Goal: Register for event/course

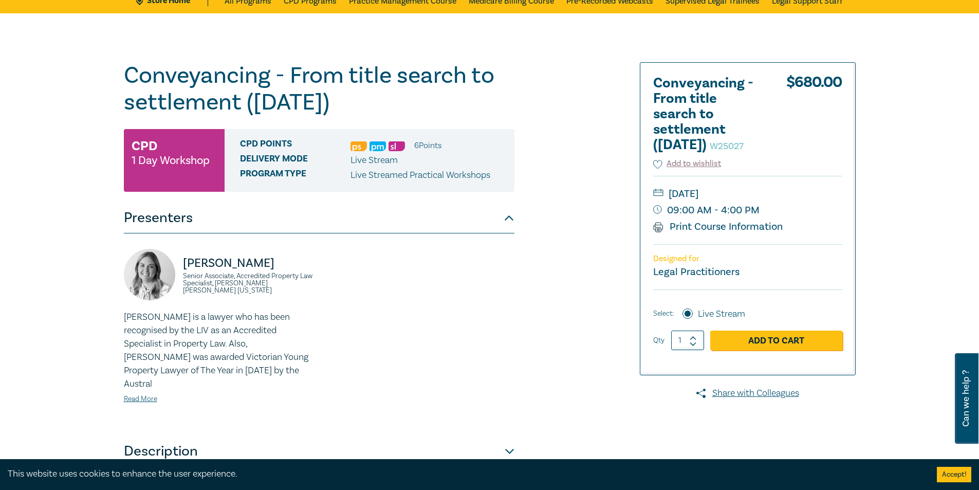
scroll to position [103, 0]
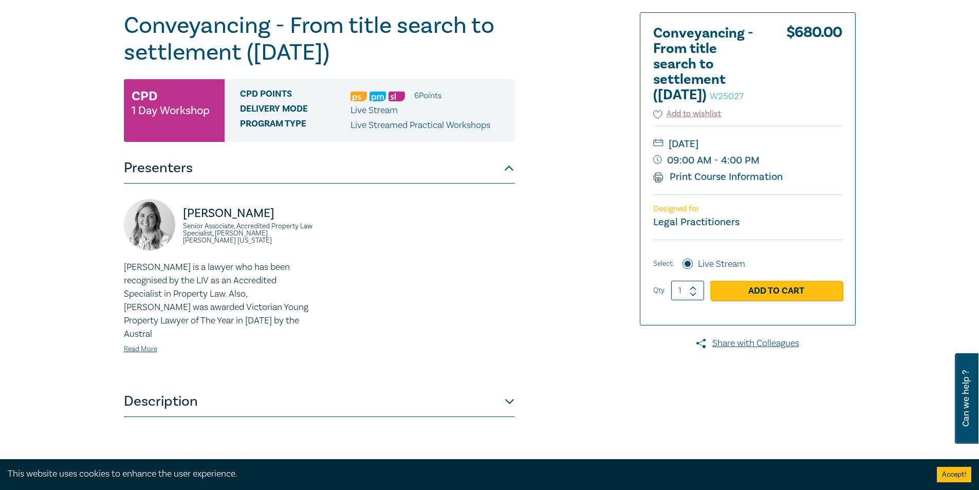
click at [520, 380] on div "Conveyancing - From title search to settlement ([DATE]) W25027 CPD 1 Day Worksh…" at bounding box center [366, 269] width 496 height 514
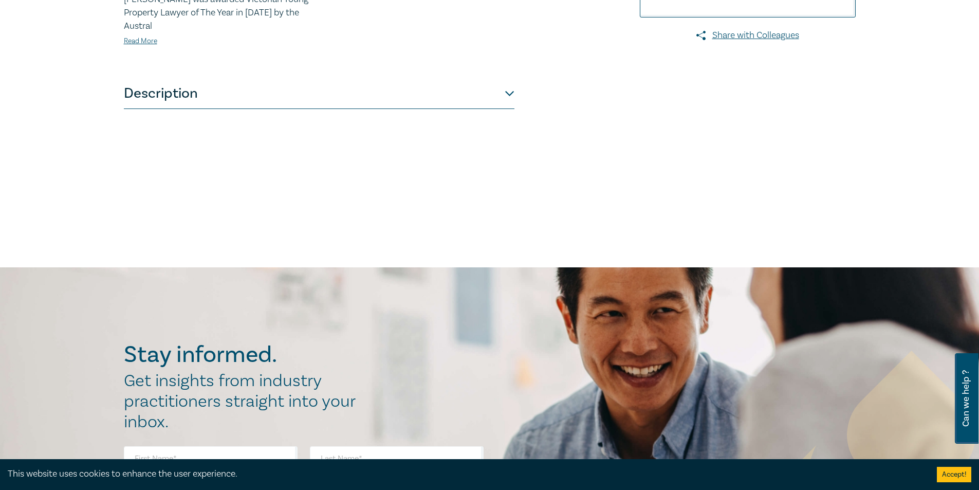
scroll to position [411, 0]
click at [509, 88] on button "Description" at bounding box center [319, 93] width 391 height 31
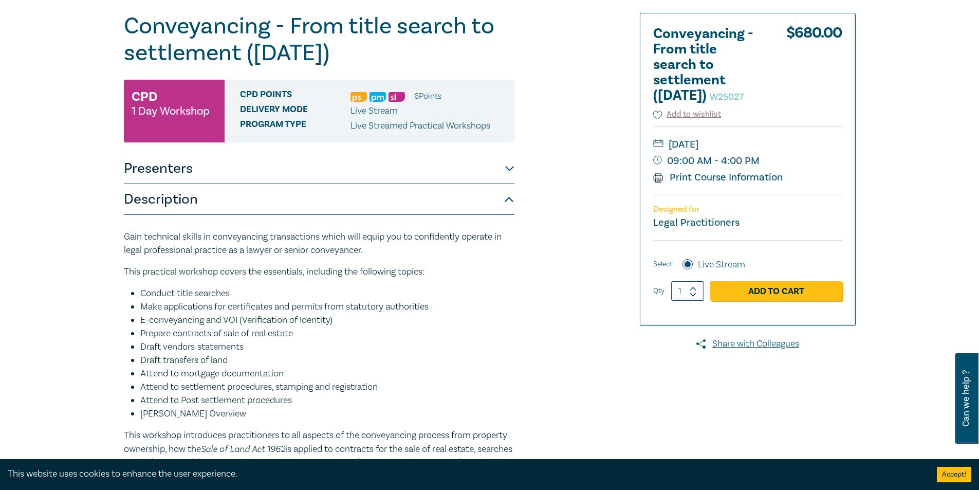
scroll to position [0, 0]
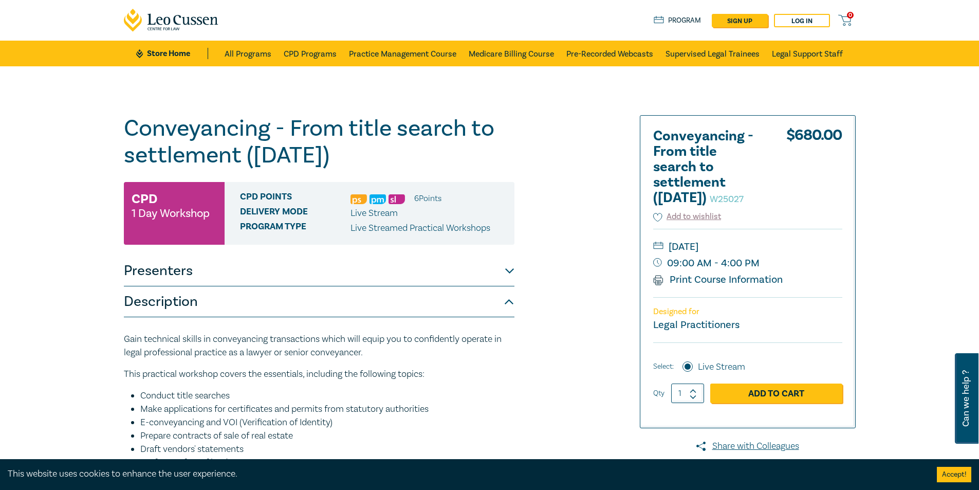
click at [511, 274] on button "Presenters" at bounding box center [319, 270] width 391 height 31
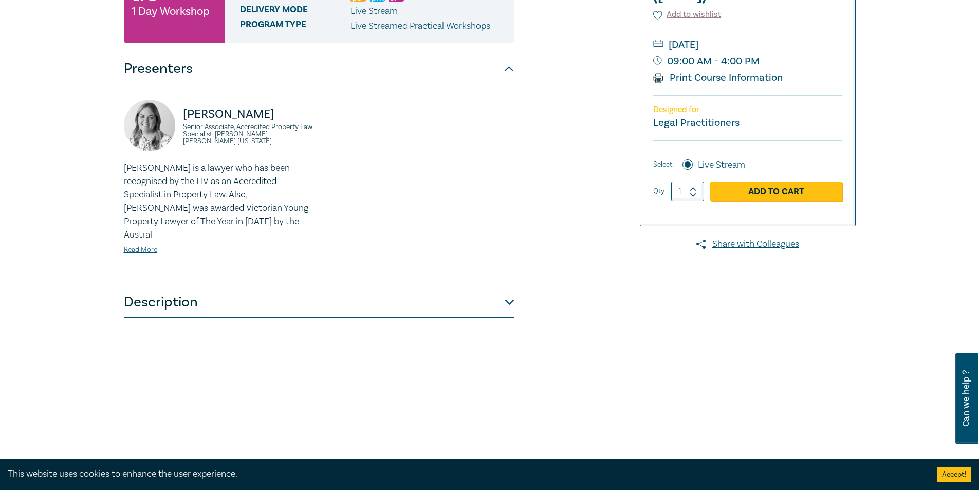
scroll to position [206, 0]
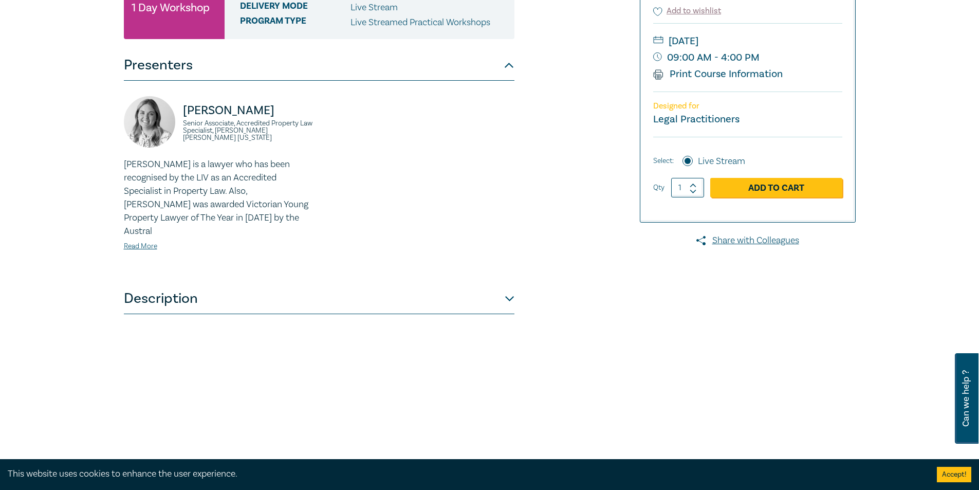
click at [509, 283] on button "Description" at bounding box center [319, 298] width 391 height 31
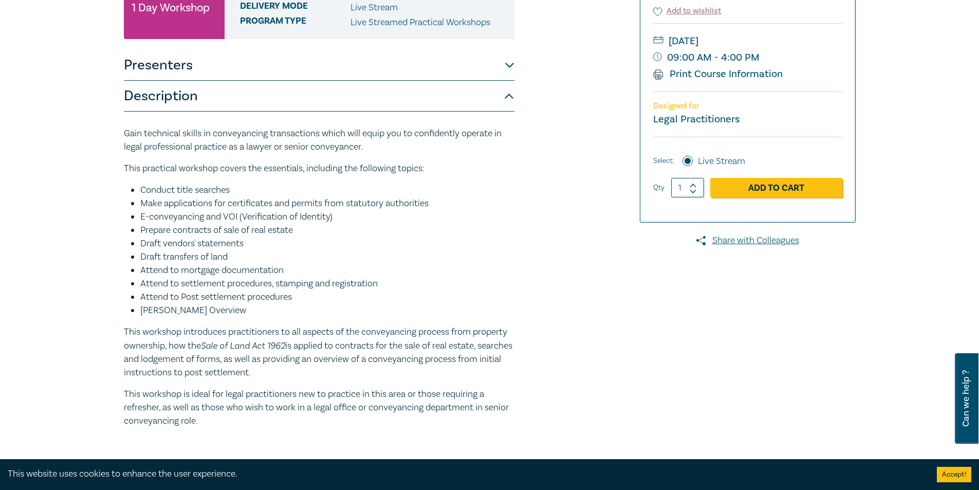
click at [511, 107] on button "Description" at bounding box center [319, 96] width 391 height 31
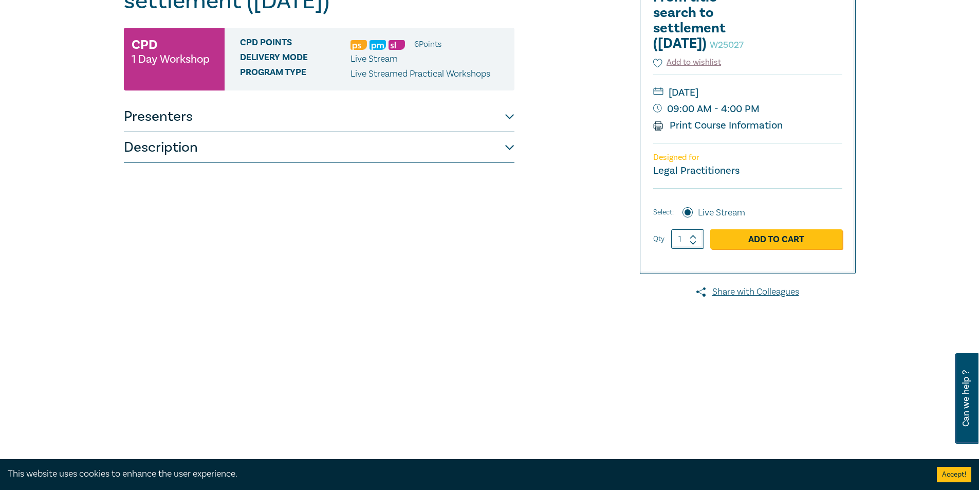
scroll to position [0, 0]
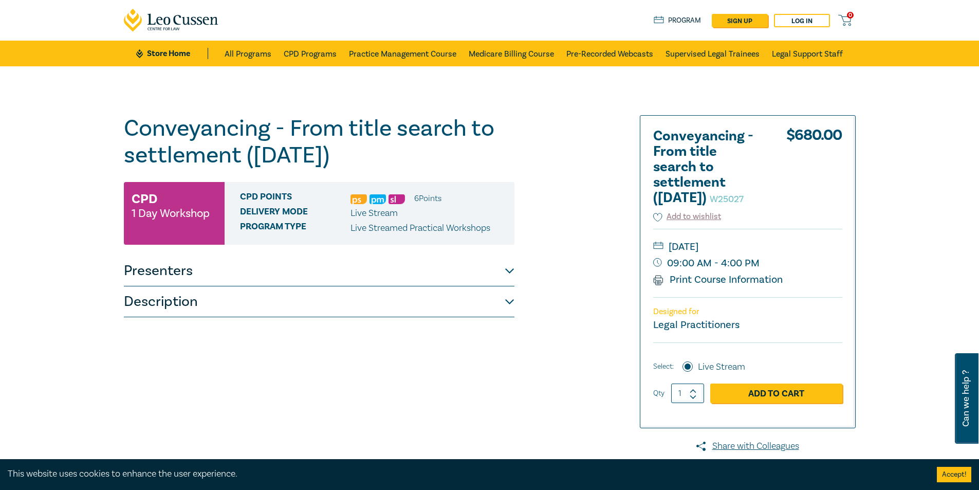
click at [504, 269] on button "Presenters" at bounding box center [319, 270] width 391 height 31
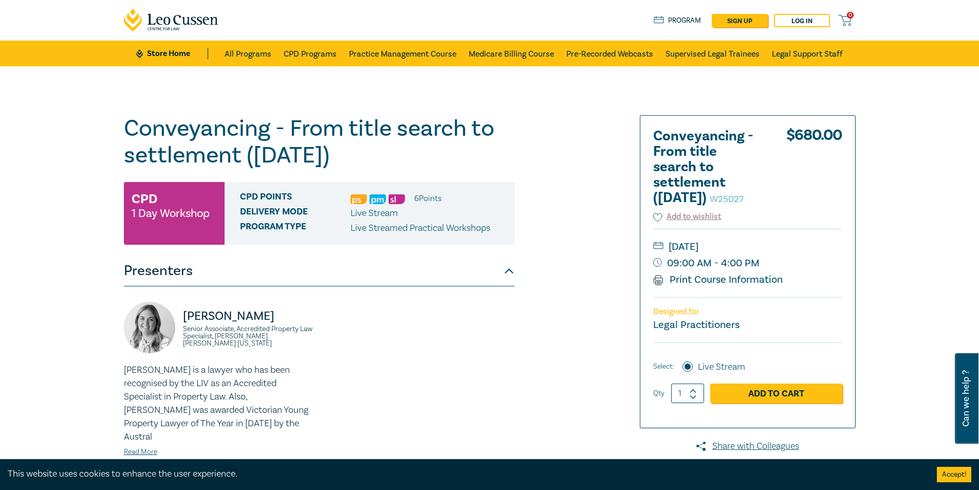
scroll to position [257, 0]
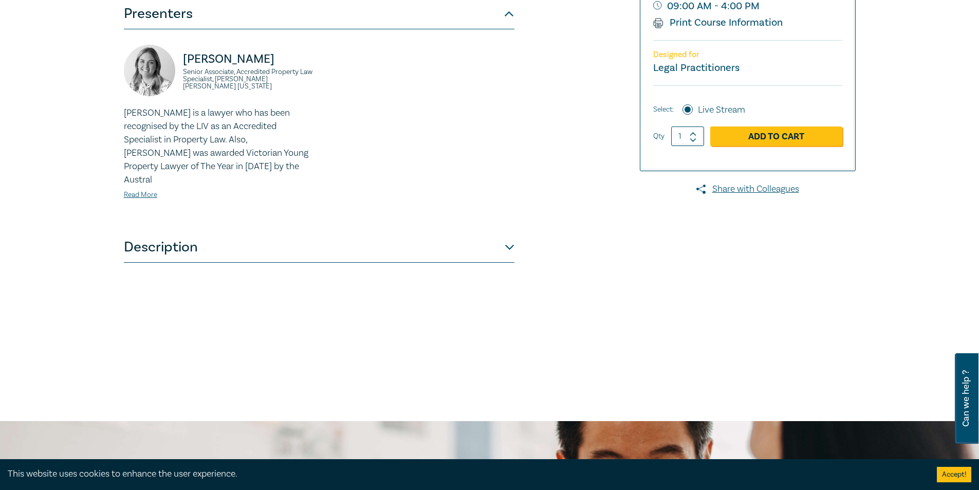
click at [515, 232] on div "Conveyancing - From title search to settlement ([DATE]) W25027 CPD 1 Day Worksh…" at bounding box center [366, 115] width 496 height 514
click at [508, 234] on button "Description" at bounding box center [319, 247] width 391 height 31
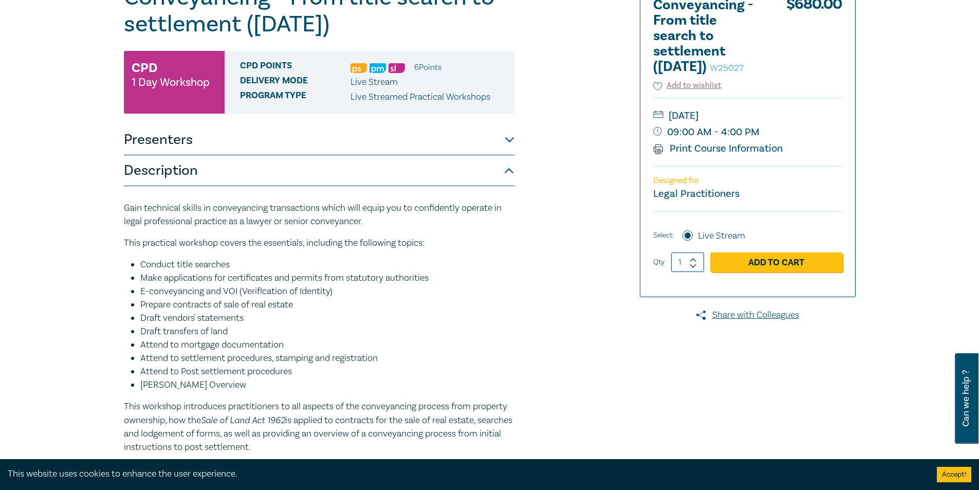
scroll to position [0, 0]
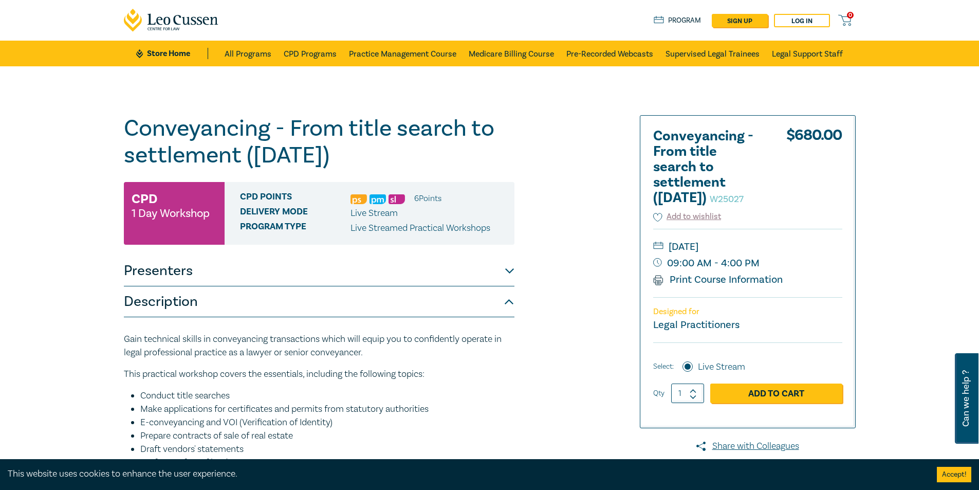
click at [513, 264] on button "Presenters" at bounding box center [319, 270] width 391 height 31
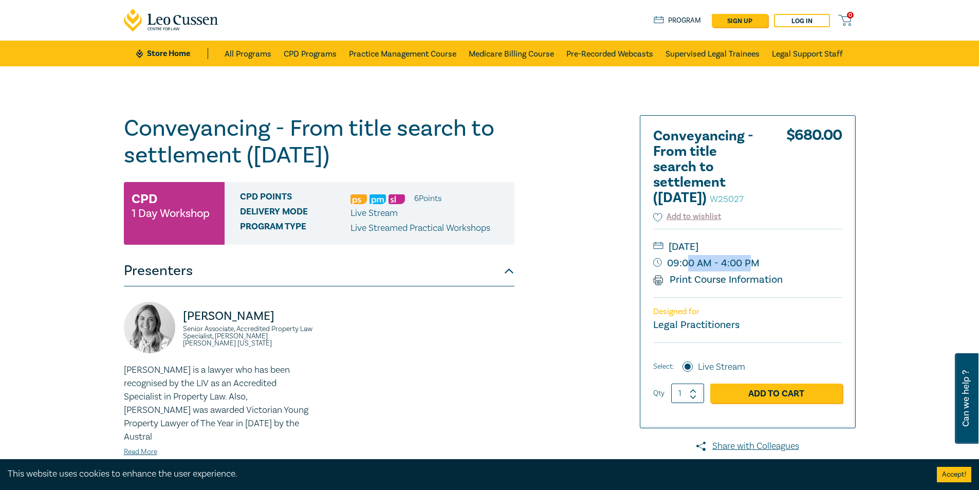
drag, startPoint x: 732, startPoint y: 277, endPoint x: 686, endPoint y: 277, distance: 45.8
click at [687, 271] on small "09:00 AM - 4:00 PM" at bounding box center [747, 263] width 189 height 16
drag, startPoint x: 781, startPoint y: 277, endPoint x: 761, endPoint y: 277, distance: 20.0
click at [761, 271] on small "09:00 AM - 4:00 PM" at bounding box center [747, 263] width 189 height 16
click at [838, 249] on div "[DATE] 09:00 AM - 4:00 PM Print Course Information" at bounding box center [747, 263] width 189 height 68
